Goal: Information Seeking & Learning: Learn about a topic

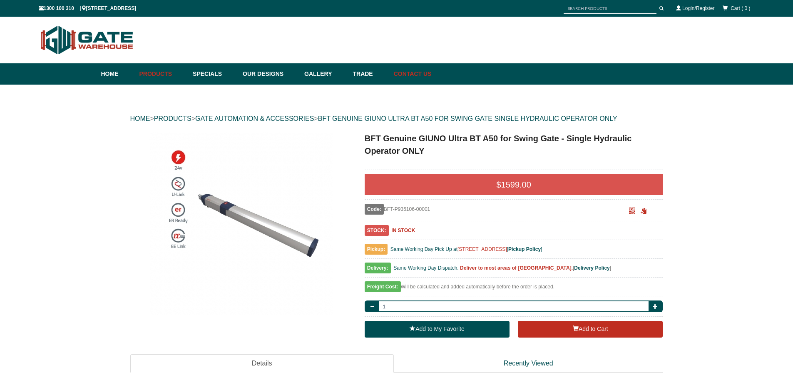
click at [428, 76] on link "Contact Us" at bounding box center [411, 73] width 42 height 21
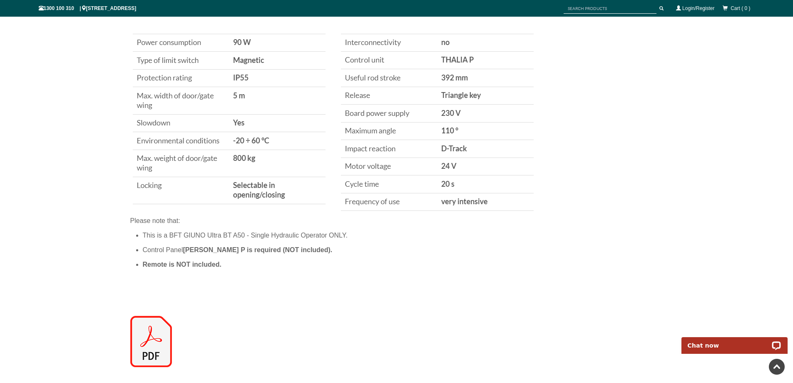
scroll to position [708, 0]
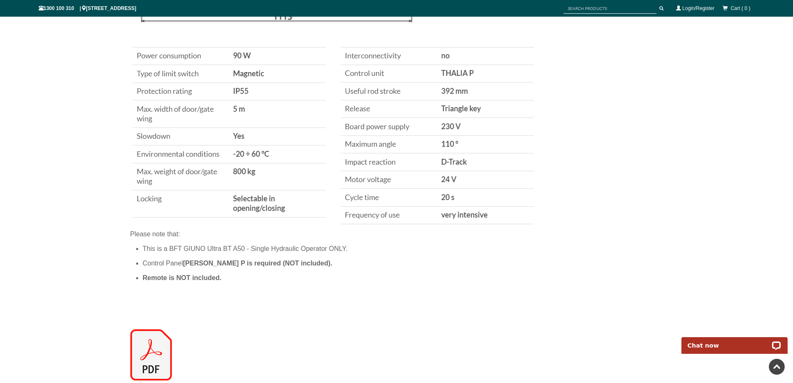
click at [142, 354] on img at bounding box center [151, 354] width 42 height 51
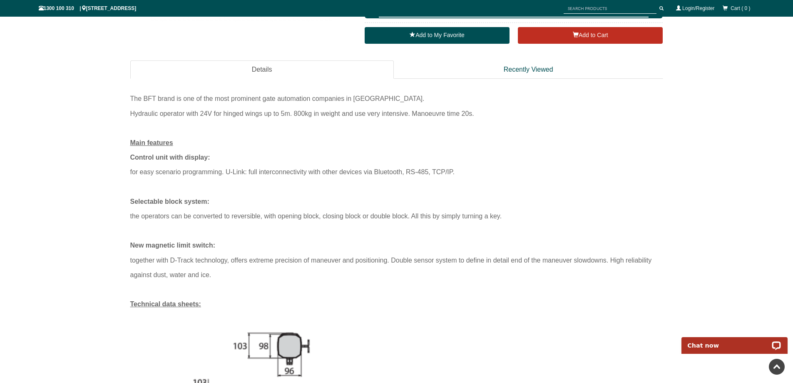
scroll to position [291, 0]
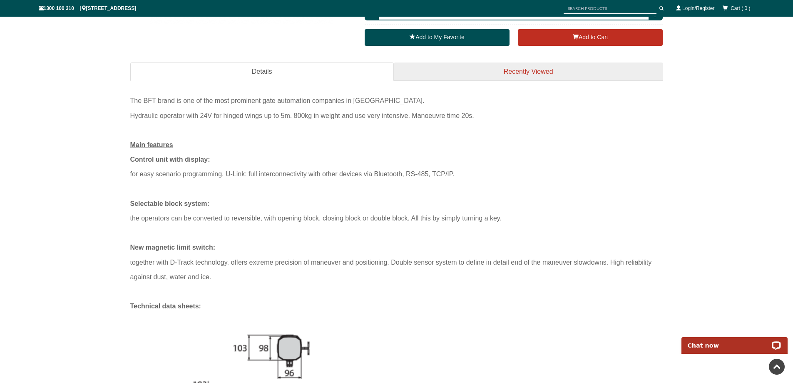
click at [510, 73] on link "Recently Viewed" at bounding box center [528, 71] width 269 height 19
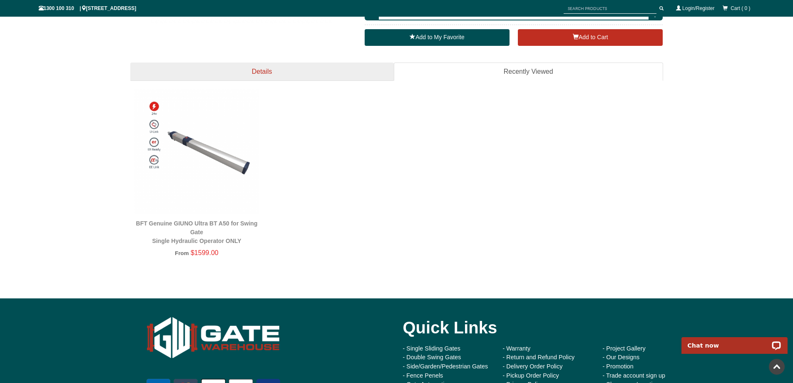
click at [250, 72] on link "Details" at bounding box center [262, 71] width 264 height 19
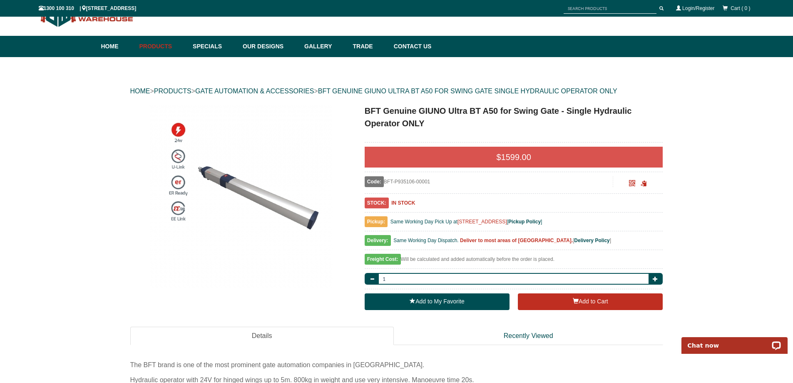
scroll to position [0, 0]
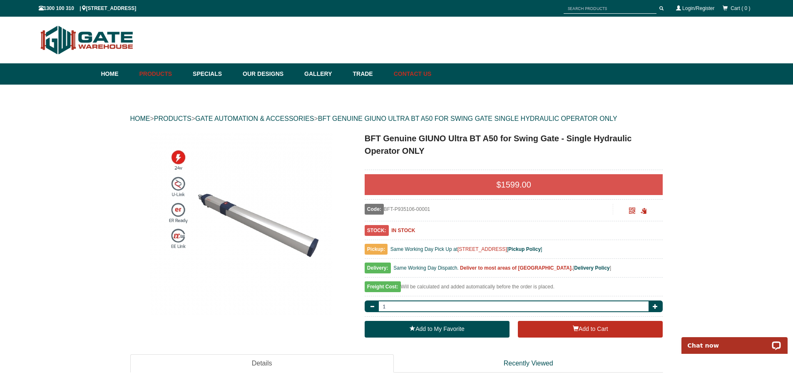
click at [428, 74] on link "Contact Us" at bounding box center [411, 73] width 42 height 21
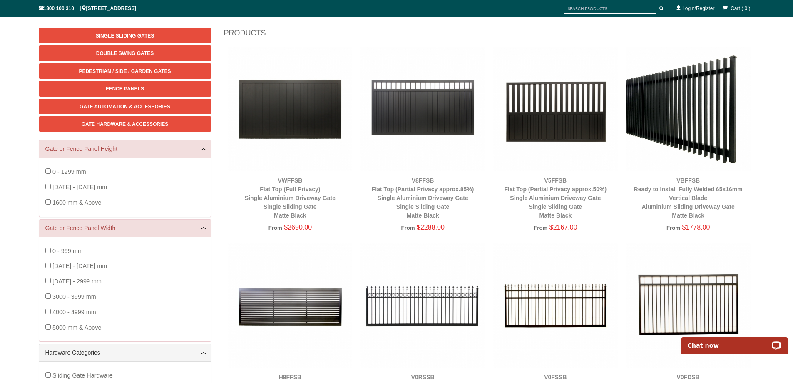
scroll to position [21, 0]
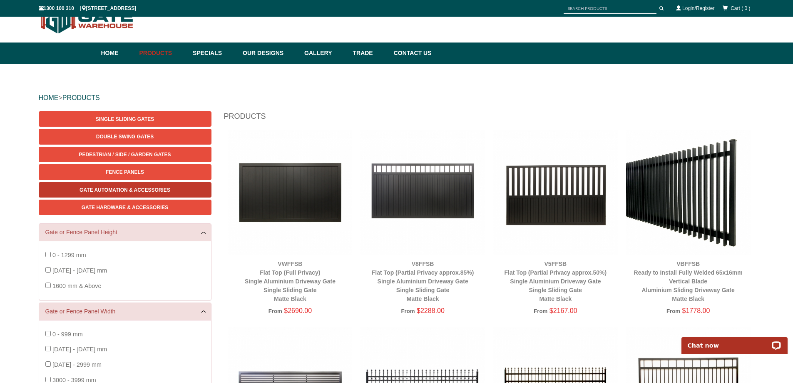
click at [115, 188] on span "Gate Automation & Accessories" at bounding box center [125, 190] width 91 height 6
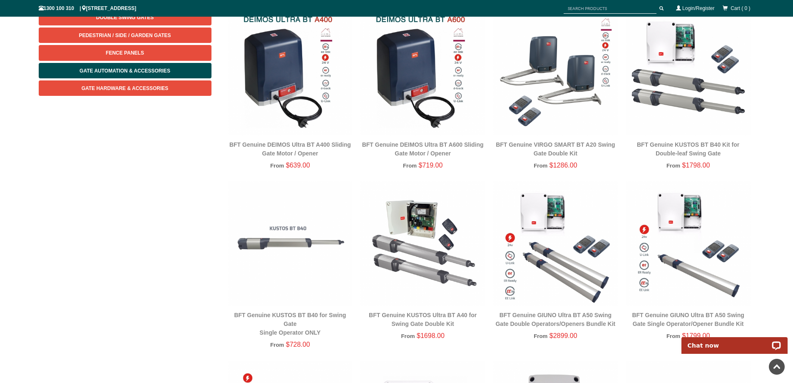
scroll to position [21, 0]
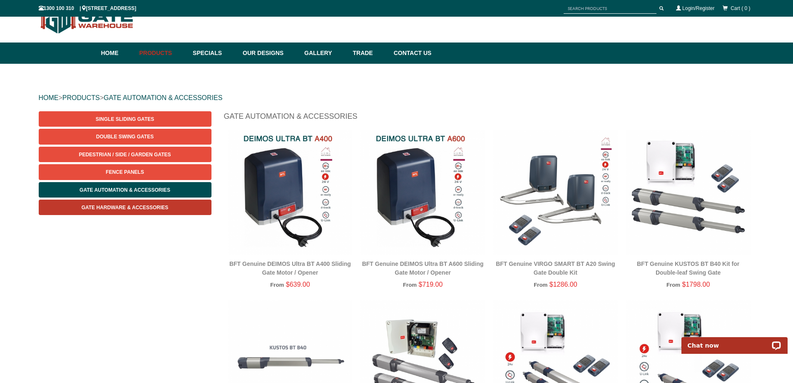
click at [102, 205] on span "Gate Hardware & Accessories" at bounding box center [125, 207] width 87 height 6
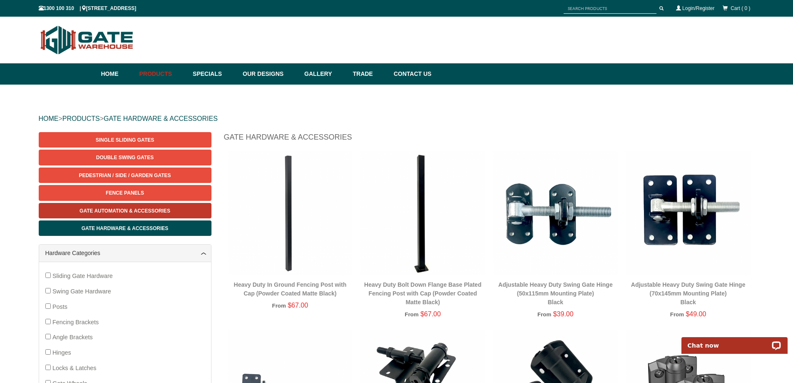
click at [106, 213] on span "Gate Automation & Accessories" at bounding box center [125, 211] width 91 height 6
